Goal: Information Seeking & Learning: Find specific fact

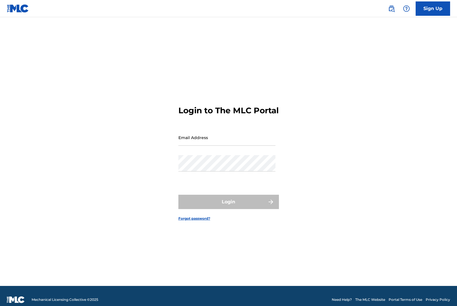
click at [373, 298] on link "The MLC Website" at bounding box center [370, 300] width 30 height 5
click at [323, 129] on div "Login to The MLC Portal Email Address Password Login Forgot password?" at bounding box center [229, 159] width 402 height 255
click at [334, 239] on div "Login to The MLC Portal Email Address Password Login Forgot password?" at bounding box center [229, 159] width 402 height 255
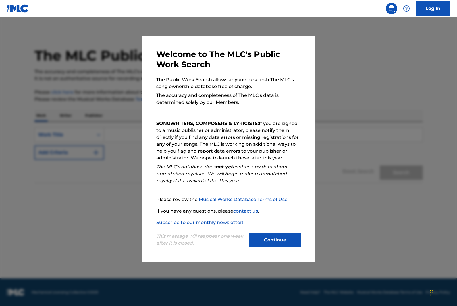
click at [277, 238] on button "Continue" at bounding box center [275, 240] width 52 height 14
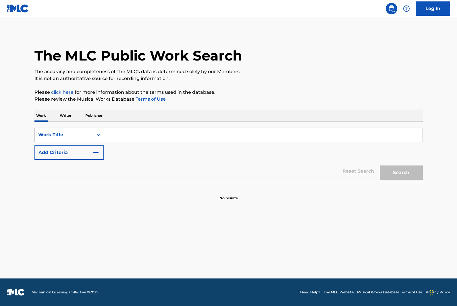
click at [170, 134] on input "Search Form" at bounding box center [263, 135] width 319 height 14
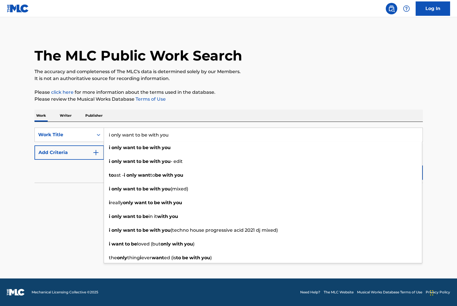
type input "i only want to be with you"
click at [95, 150] on img "Search Form" at bounding box center [95, 152] width 7 height 7
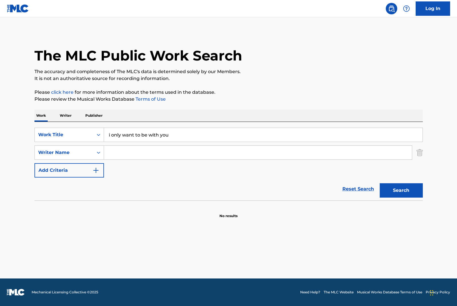
click at [110, 150] on input "Search Form" at bounding box center [258, 153] width 308 height 14
type input "raymonde"
click at [380, 184] on button "Search" at bounding box center [401, 191] width 43 height 14
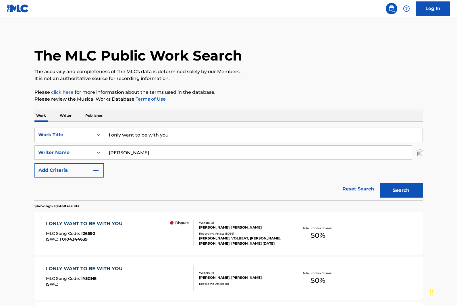
click at [316, 232] on span "50 %" at bounding box center [318, 236] width 14 height 10
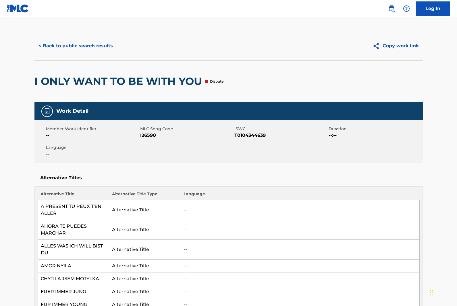
click at [63, 45] on button "< Back to public search results" at bounding box center [75, 46] width 82 height 14
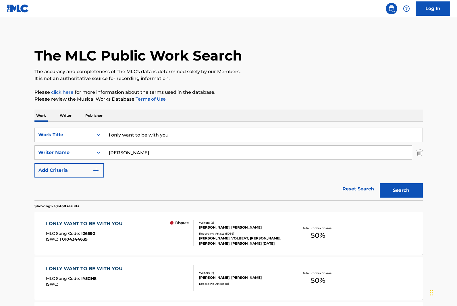
scroll to position [38, 0]
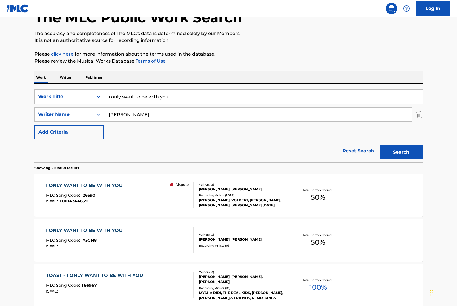
click at [316, 244] on span "50 %" at bounding box center [318, 243] width 14 height 10
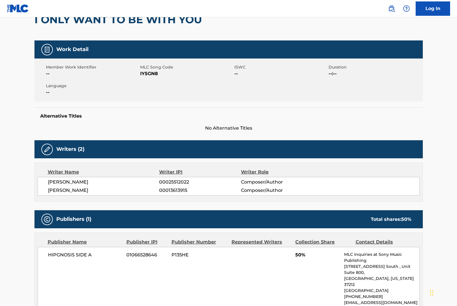
scroll to position [141, 0]
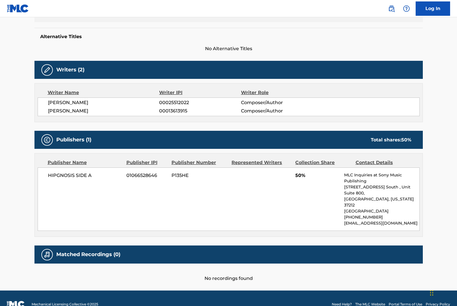
scroll to position [38, 0]
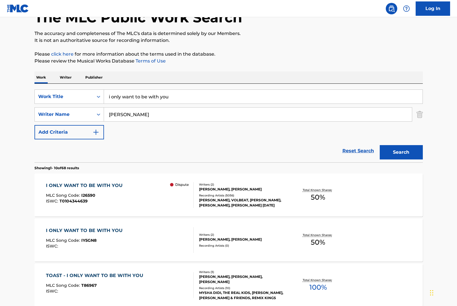
click at [317, 242] on span "50 %" at bounding box center [318, 243] width 14 height 10
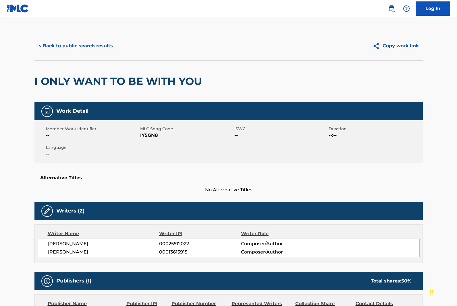
click at [72, 51] on button "< Back to public search results" at bounding box center [75, 46] width 82 height 14
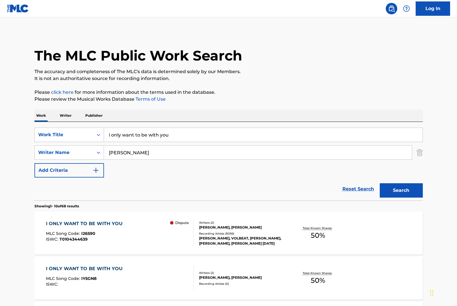
scroll to position [38, 0]
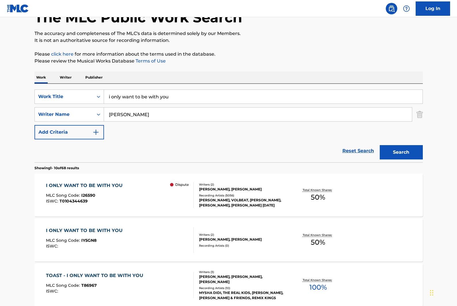
click at [179, 184] on p "Dispute" at bounding box center [181, 184] width 13 height 5
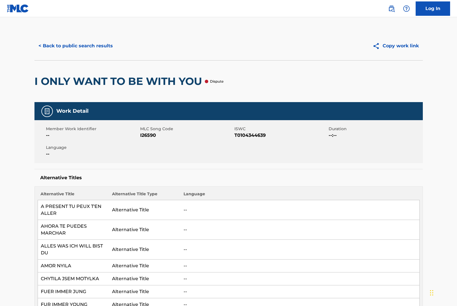
click at [203, 158] on div "Member Work Identifier -- MLC Song Code I26590 ISWC T0104344639 Duration --:-- …" at bounding box center [228, 141] width 388 height 43
